Goal: Information Seeking & Learning: Compare options

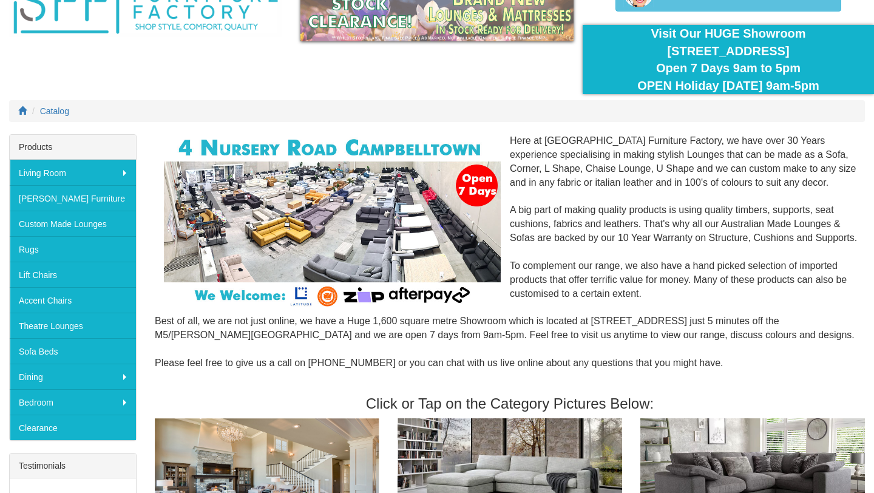
scroll to position [81, 0]
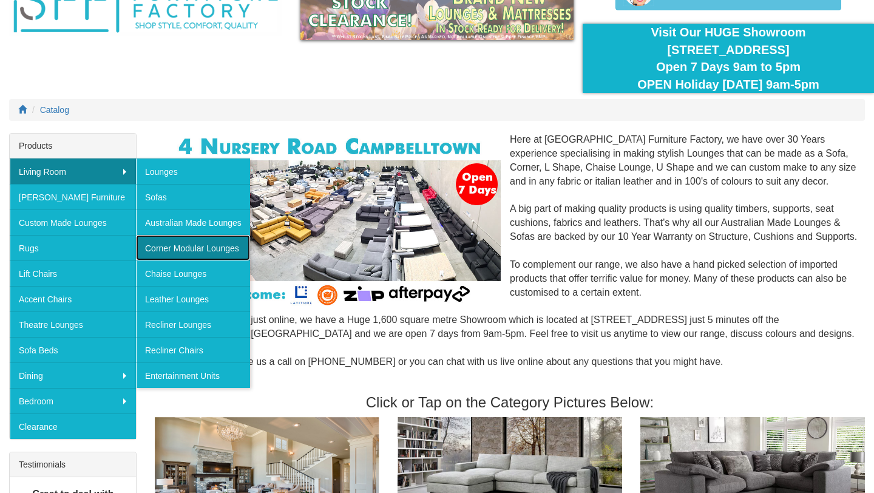
click at [188, 248] on link "Corner Modular Lounges" at bounding box center [193, 247] width 114 height 25
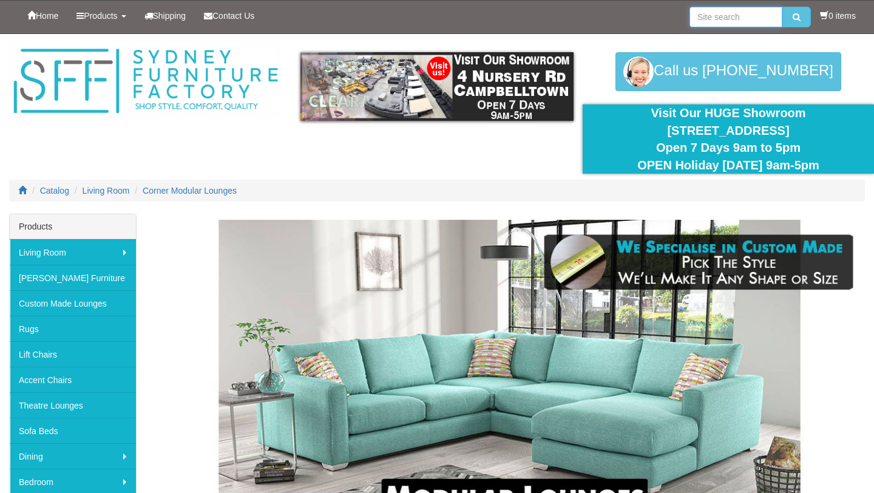
click at [742, 22] on input "search" at bounding box center [736, 17] width 93 height 21
type input "km6058"
click at [782, 7] on button "submit" at bounding box center [796, 17] width 29 height 21
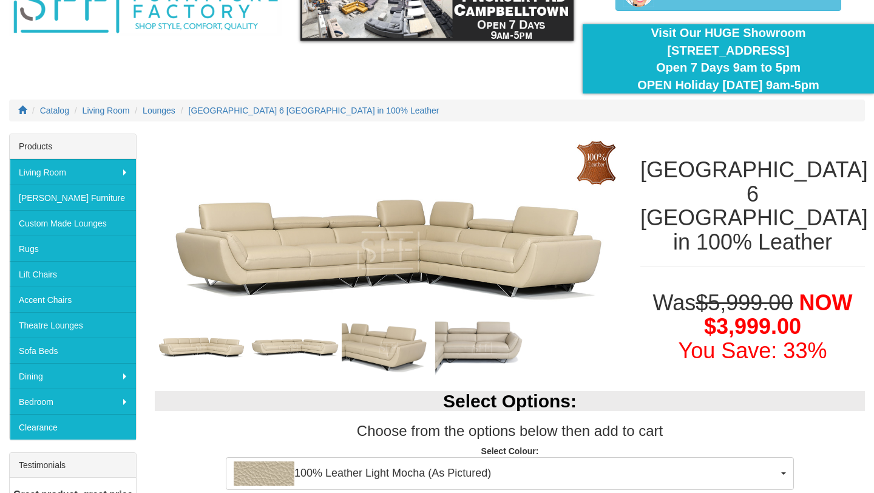
scroll to position [82, 0]
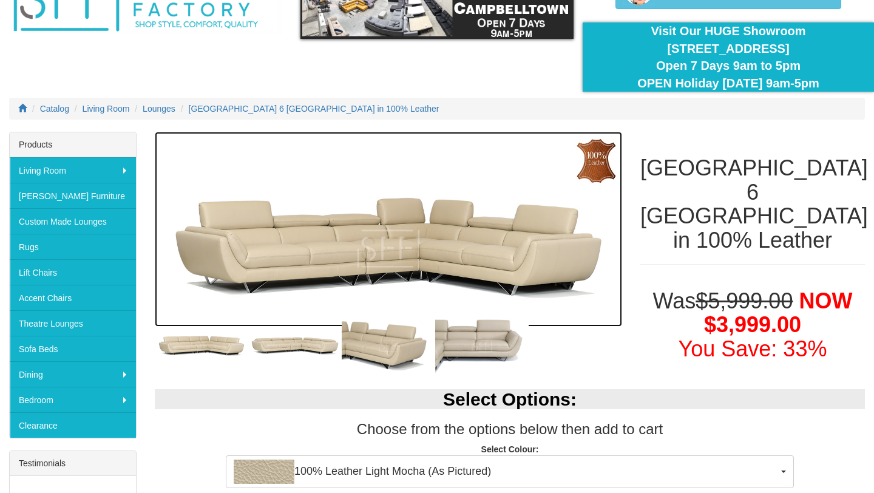
click at [495, 234] on img at bounding box center [388, 229] width 467 height 195
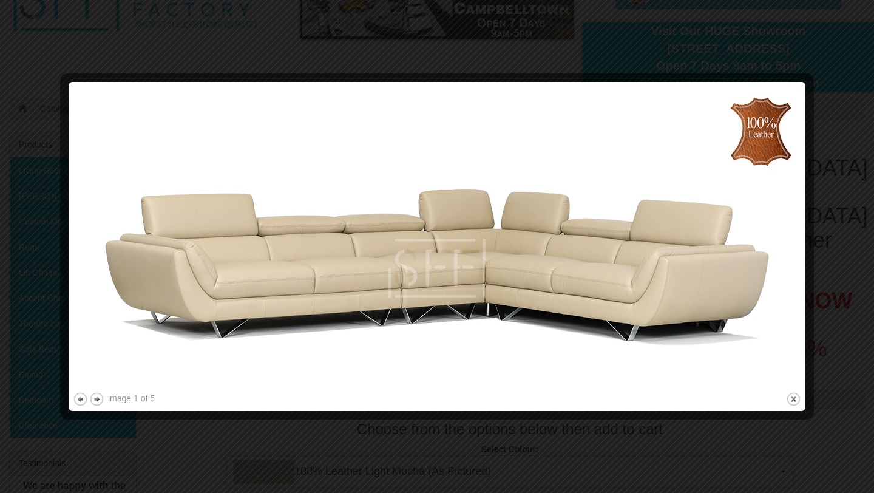
click at [856, 194] on div at bounding box center [437, 246] width 874 height 493
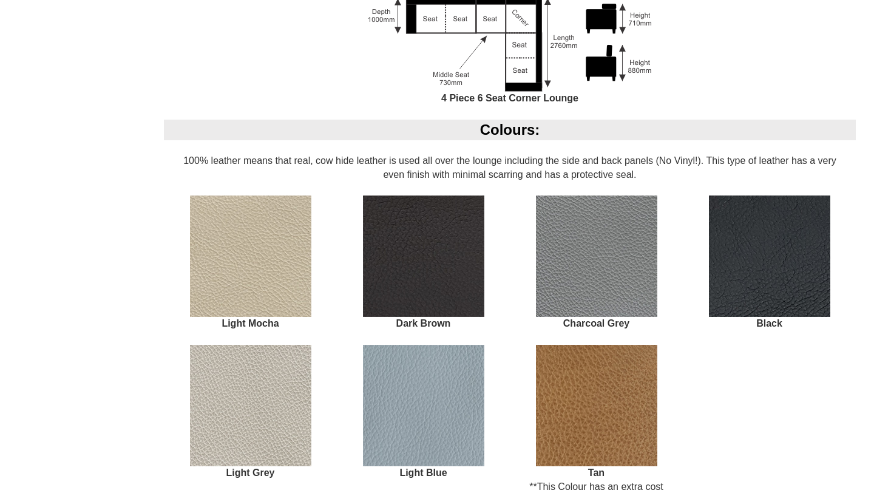
scroll to position [903, 0]
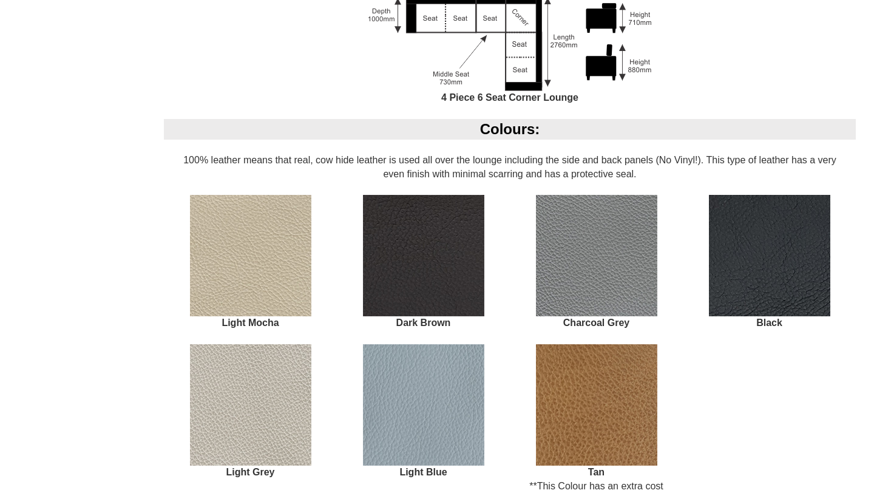
click at [597, 386] on img at bounding box center [596, 404] width 121 height 121
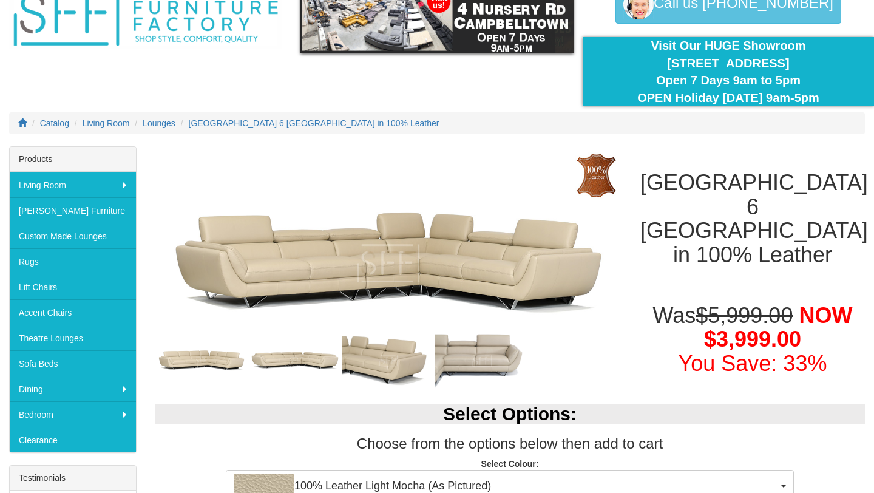
scroll to position [38, 0]
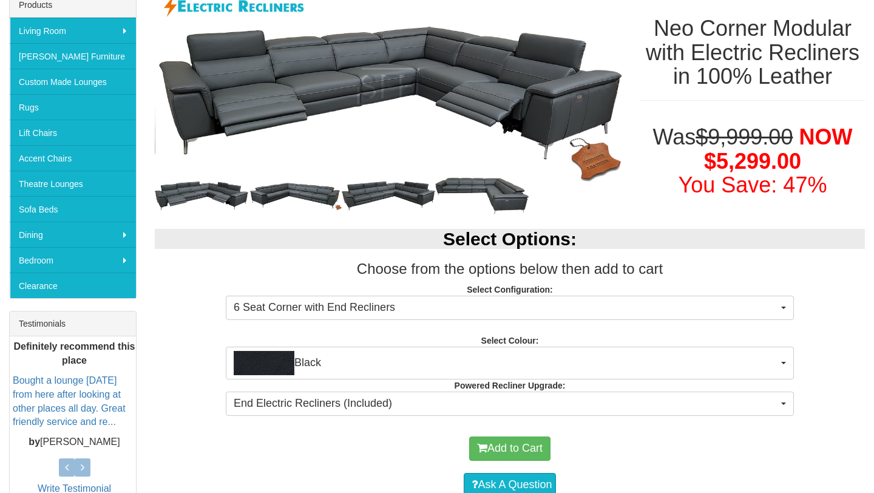
scroll to position [230, 0]
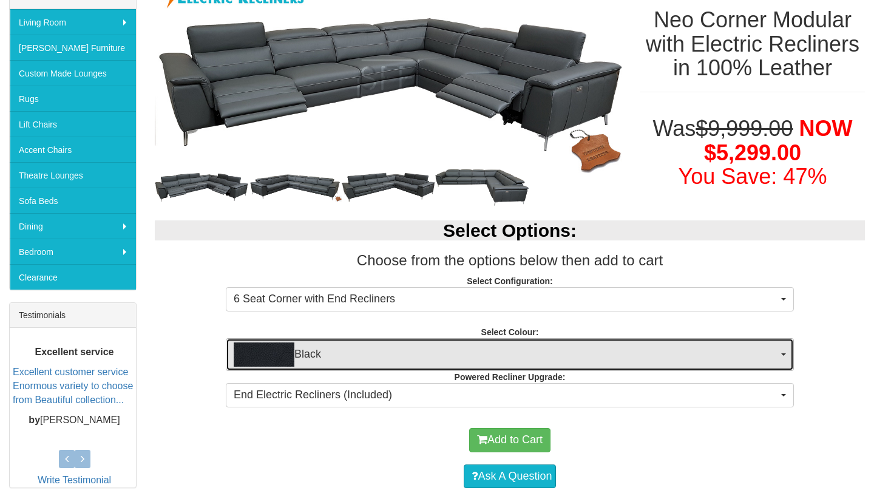
click at [782, 354] on span "button" at bounding box center [783, 354] width 5 height 2
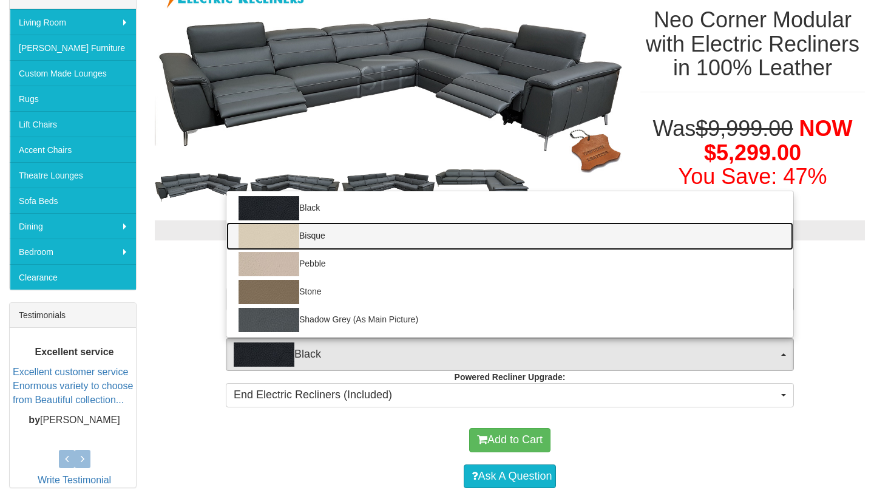
click at [279, 237] on img at bounding box center [269, 236] width 61 height 24
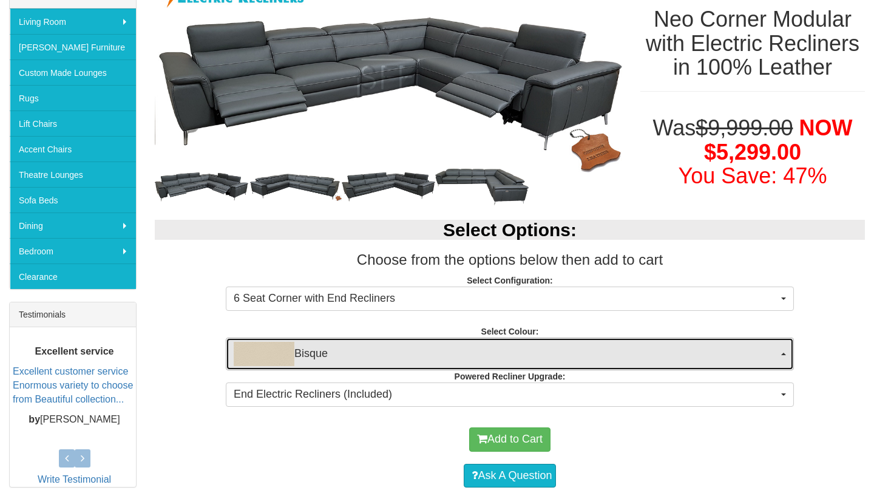
scroll to position [231, 0]
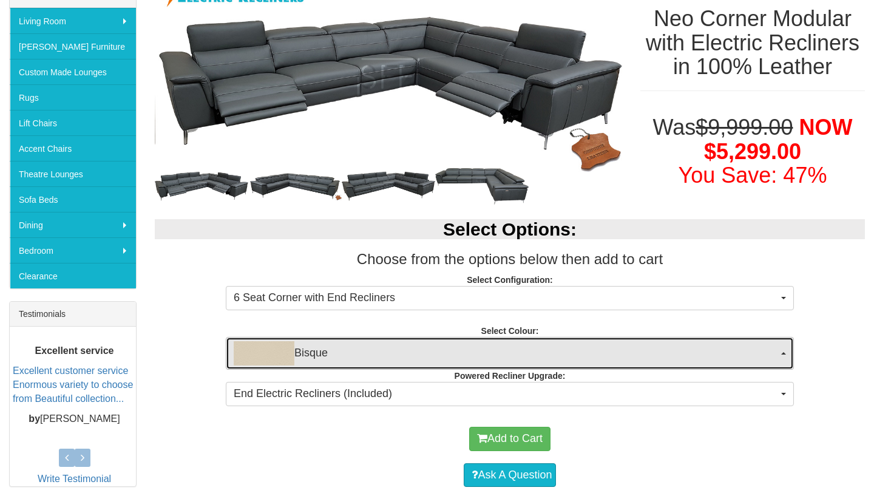
click at [440, 353] on span "Bisque" at bounding box center [506, 353] width 544 height 24
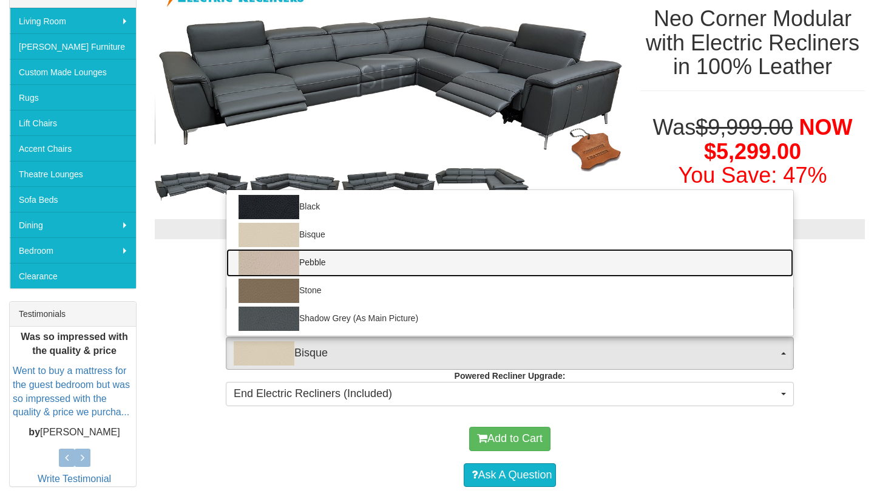
click at [283, 262] on img at bounding box center [269, 263] width 61 height 24
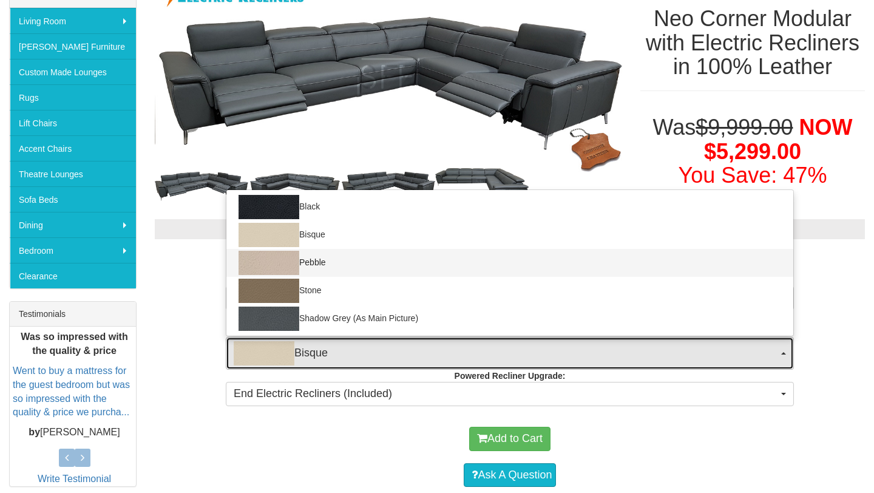
select select "557"
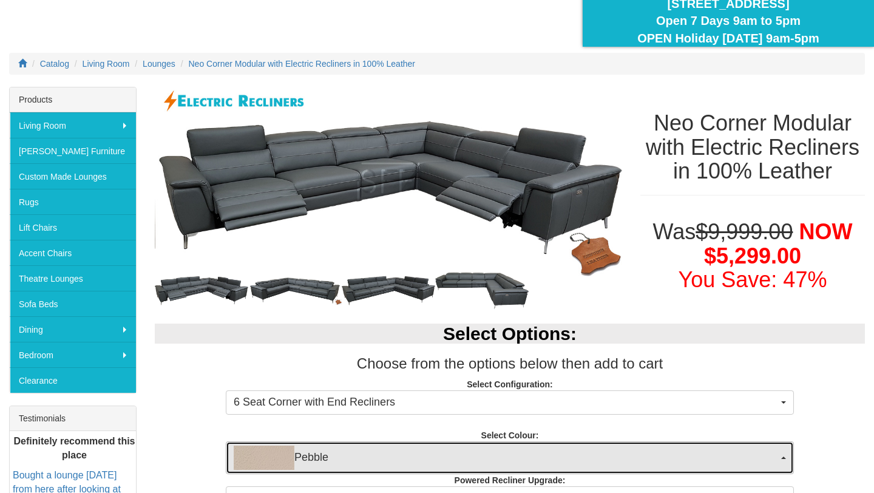
scroll to position [128, 0]
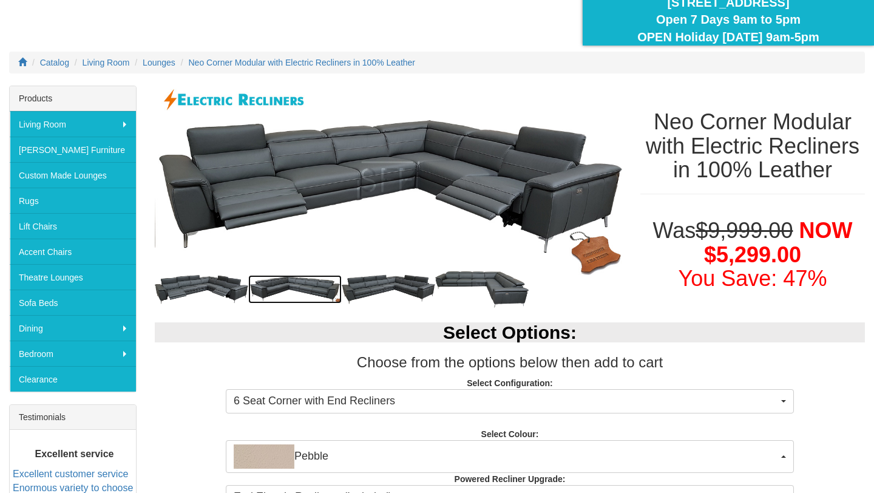
click at [305, 286] on img at bounding box center [294, 289] width 93 height 29
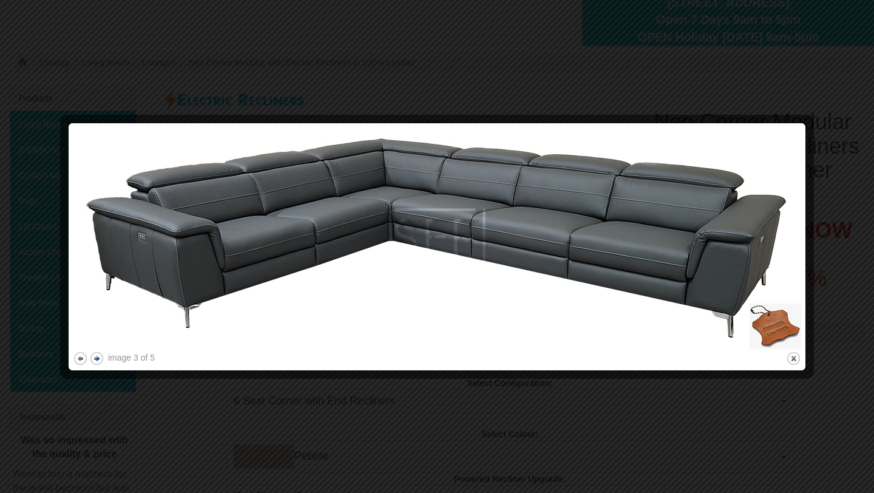
click at [97, 359] on button "next" at bounding box center [96, 358] width 15 height 15
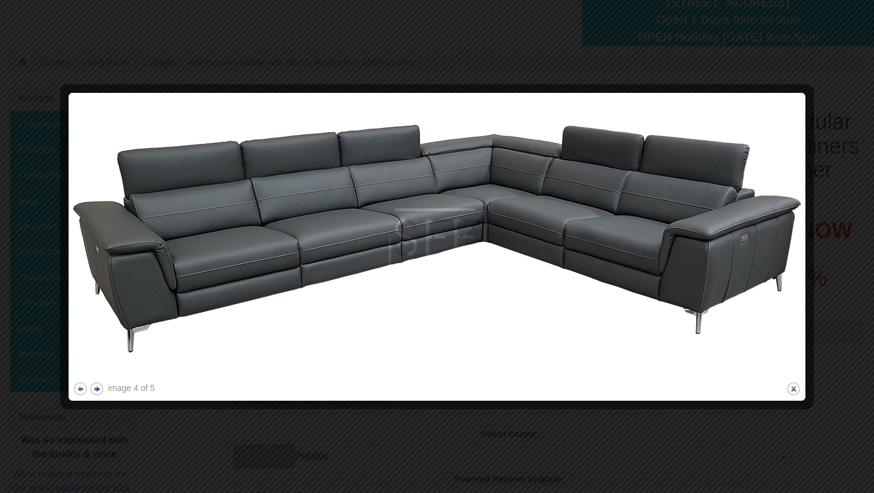
click at [97, 359] on img at bounding box center [437, 238] width 728 height 282
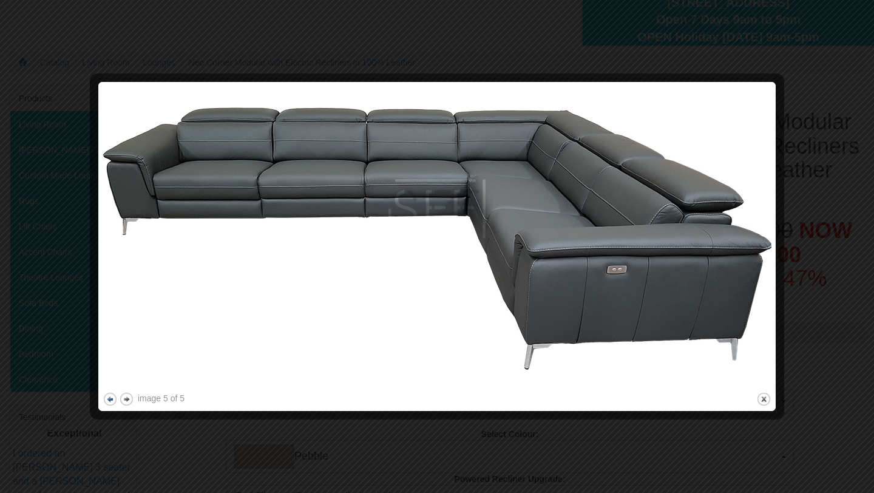
click at [109, 399] on button "previous" at bounding box center [110, 398] width 15 height 15
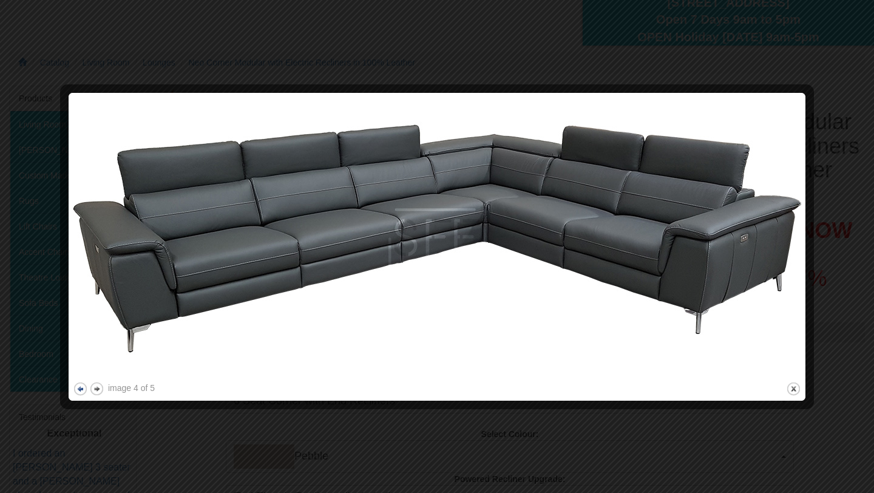
click at [109, 399] on div at bounding box center [437, 402] width 728 height 13
click at [96, 391] on button "next" at bounding box center [96, 388] width 15 height 15
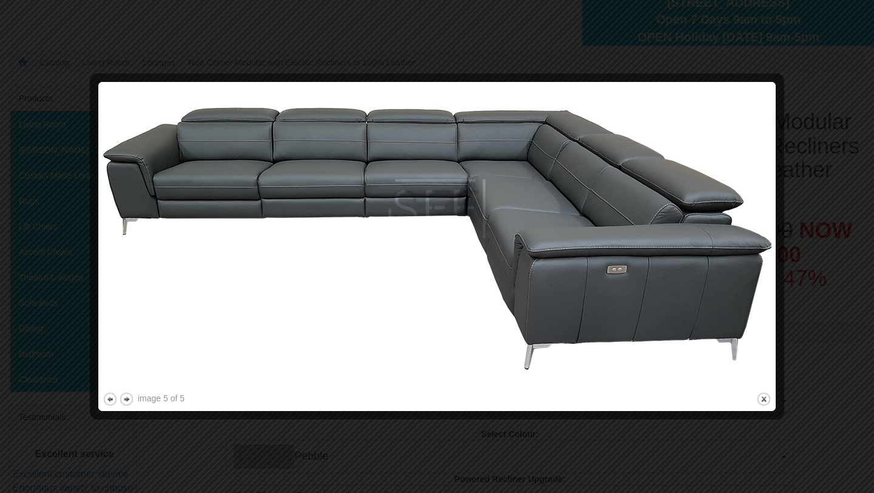
click at [722, 35] on div at bounding box center [437, 246] width 874 height 493
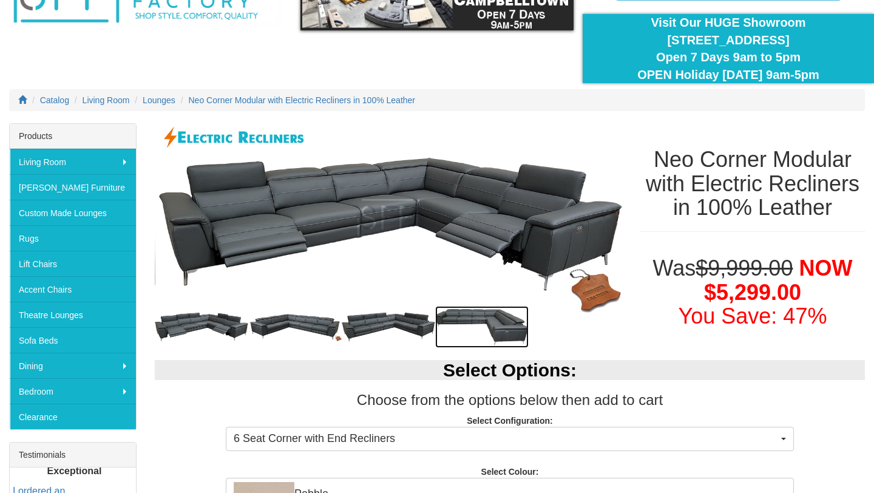
scroll to position [0, 0]
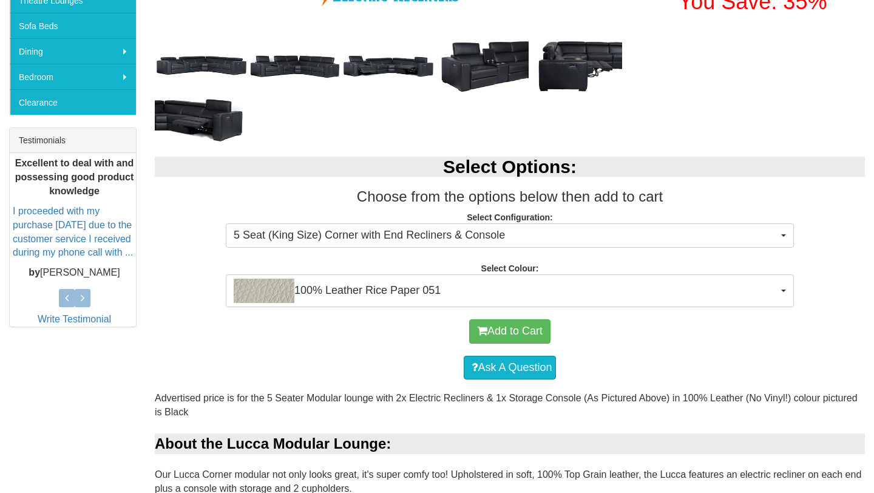
scroll to position [408, 0]
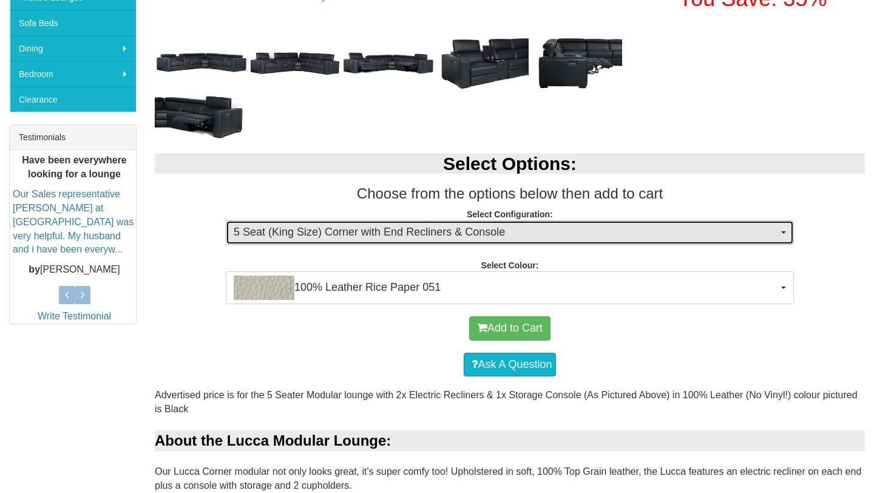
click at [500, 234] on span "5 Seat (King Size) Corner with End Recliners & Console" at bounding box center [506, 233] width 544 height 16
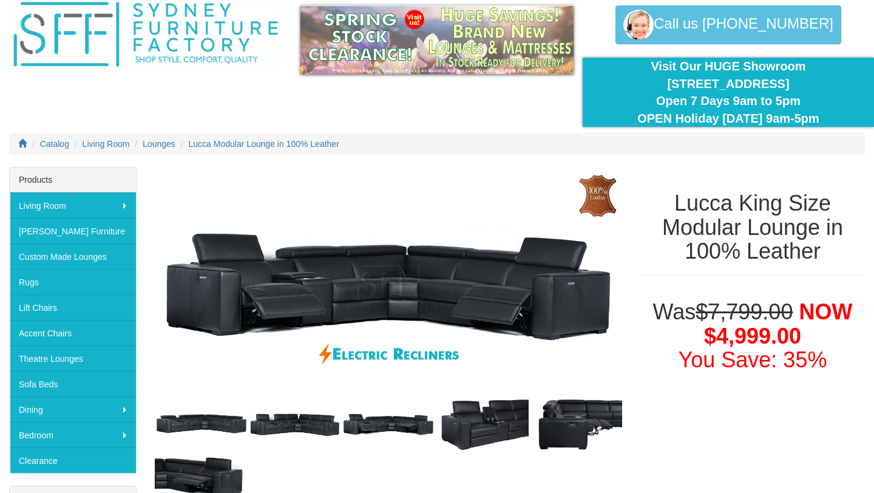
scroll to position [0, 0]
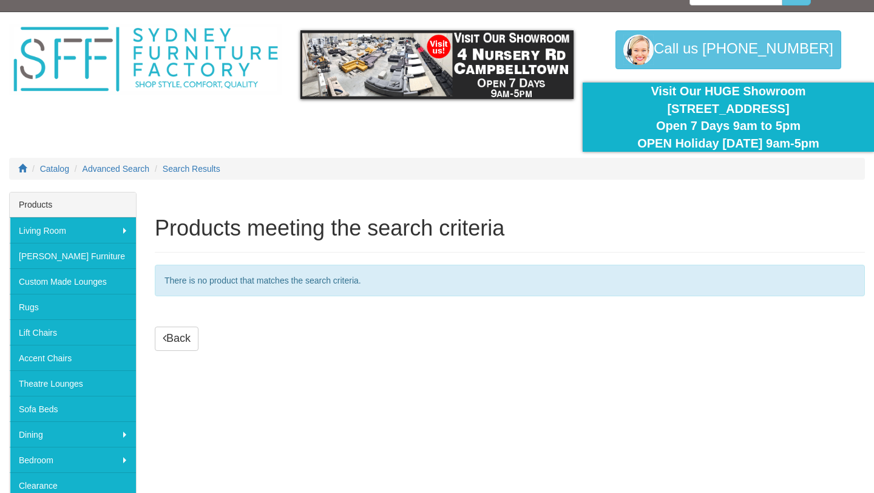
scroll to position [25, 0]
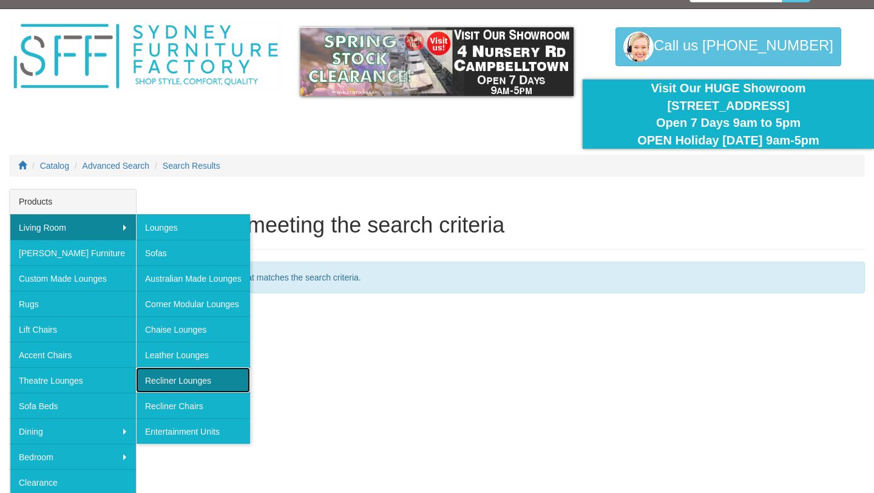
click at [177, 376] on link "Recliner Lounges" at bounding box center [193, 379] width 114 height 25
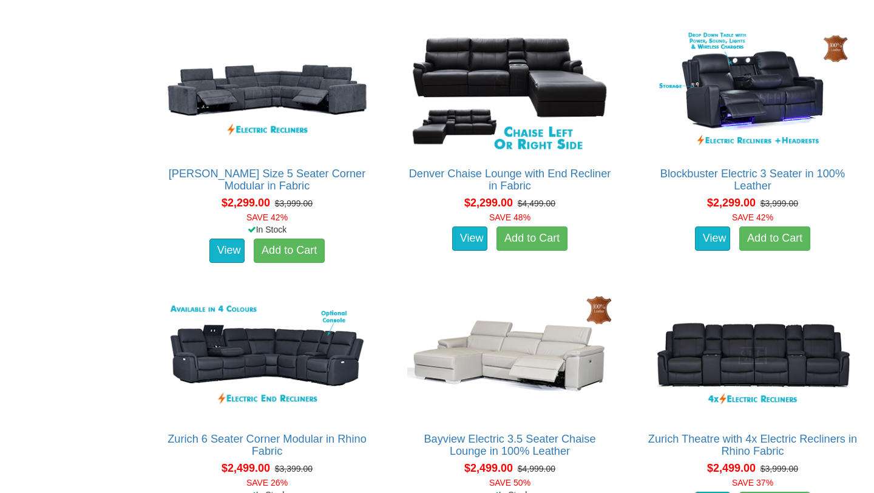
scroll to position [1292, 0]
